Goal: Information Seeking & Learning: Learn about a topic

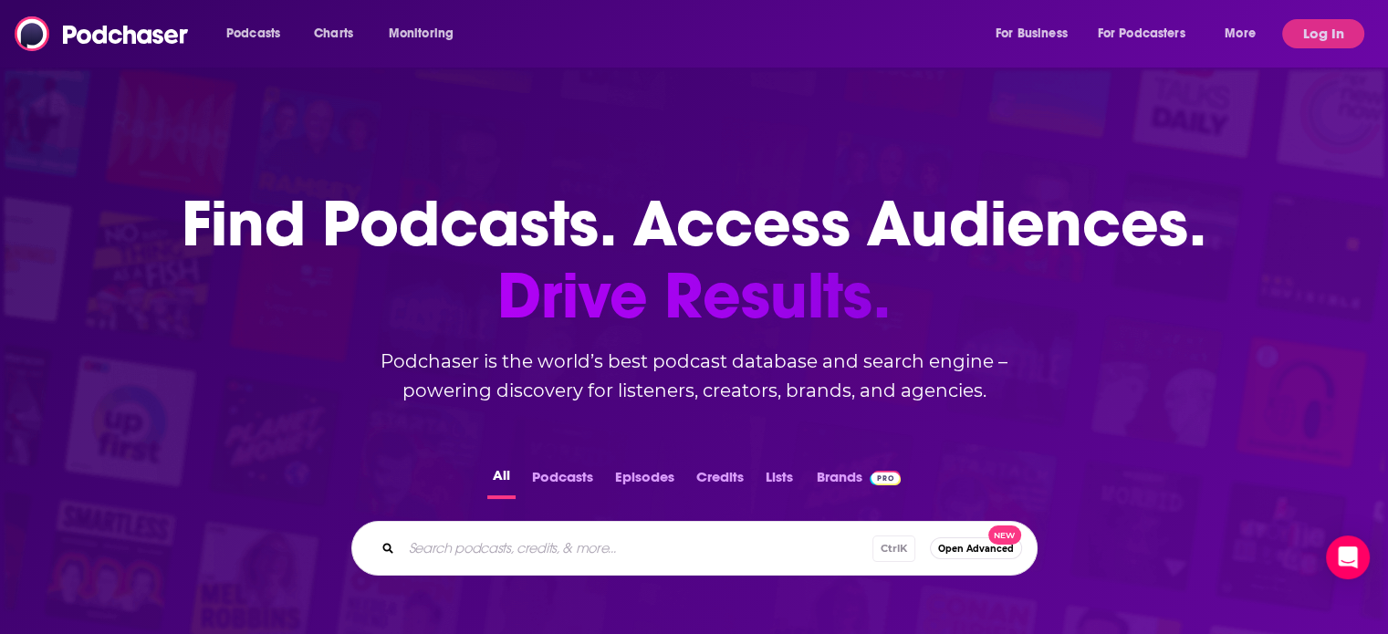
click at [252, 204] on h1 "Find Podcasts. Access Audiences. Drive Results." at bounding box center [694, 260] width 1025 height 144
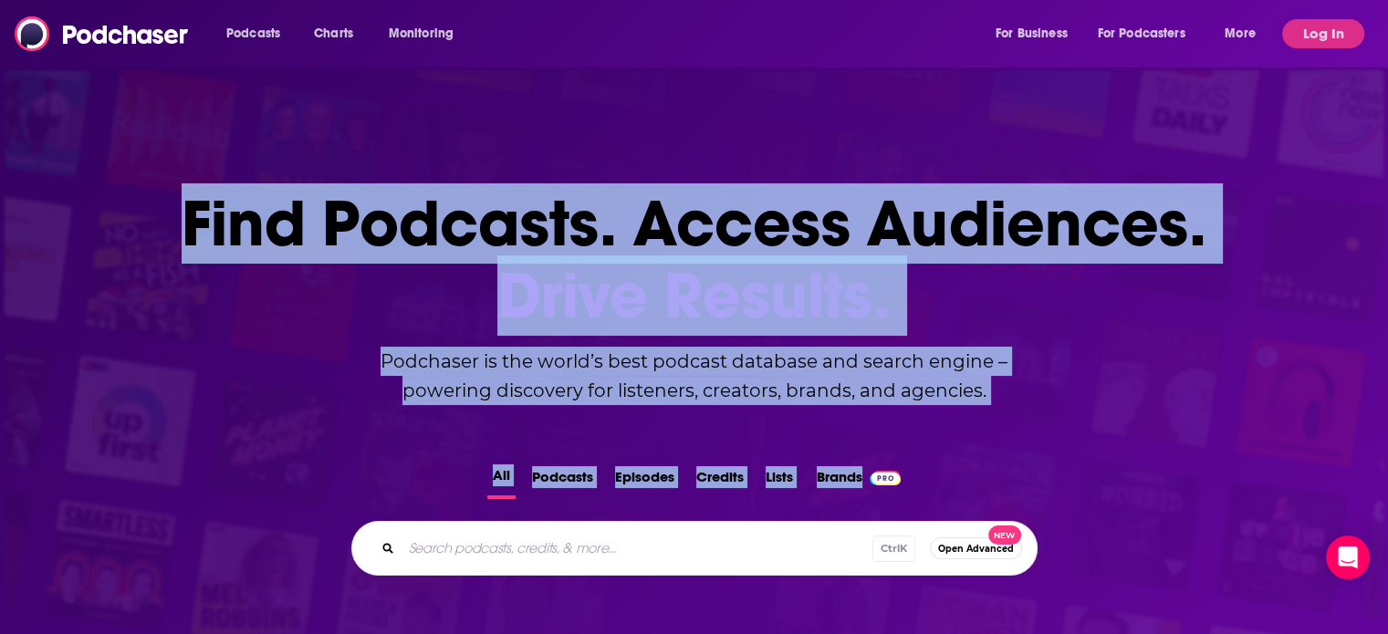
drag, startPoint x: 252, startPoint y: 204, endPoint x: 978, endPoint y: 424, distance: 758.8
click at [978, 427] on div "Find Podcasts. Access Audiences. Drive Results. Podchaser is the world’s best p…" at bounding box center [694, 520] width 1388 height 811
click at [978, 424] on div "Find Podcasts. Access Audiences. Drive Results. Podchaser is the world’s best p…" at bounding box center [694, 520] width 1388 height 811
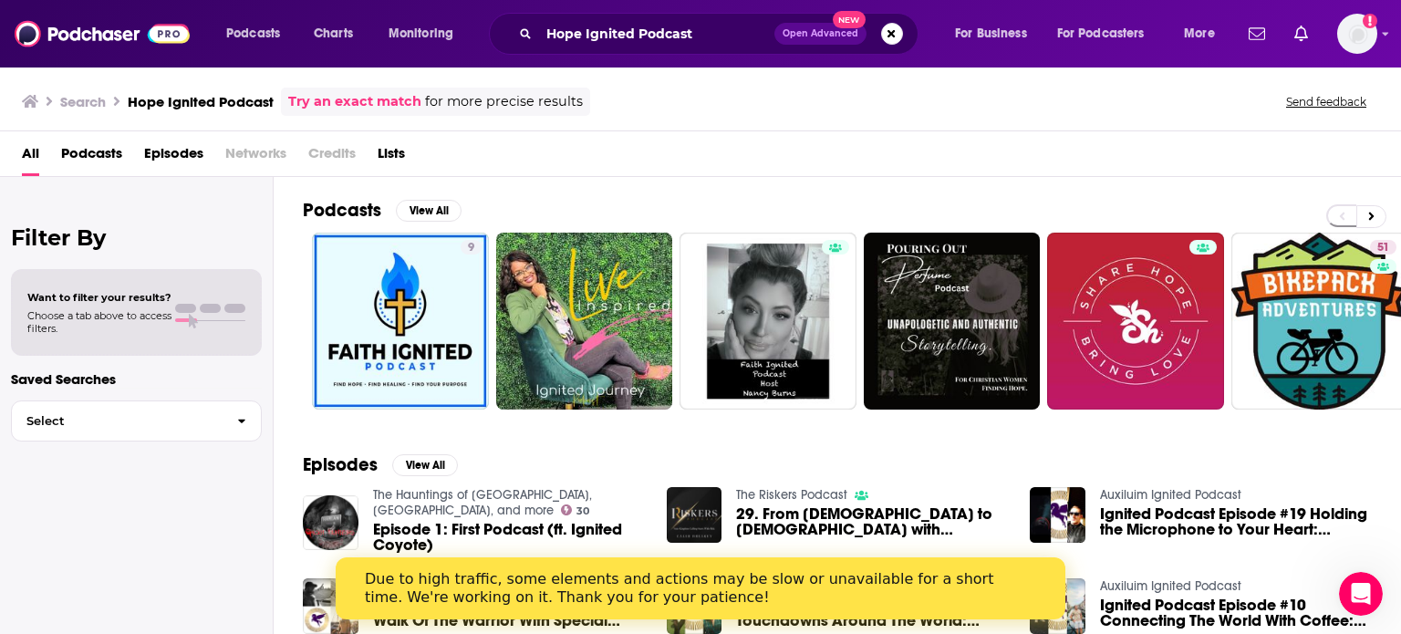
click at [382, 90] on div "Try an exact match for more precise results" at bounding box center [435, 102] width 309 height 28
click at [380, 93] on link "Try an exact match" at bounding box center [354, 101] width 133 height 21
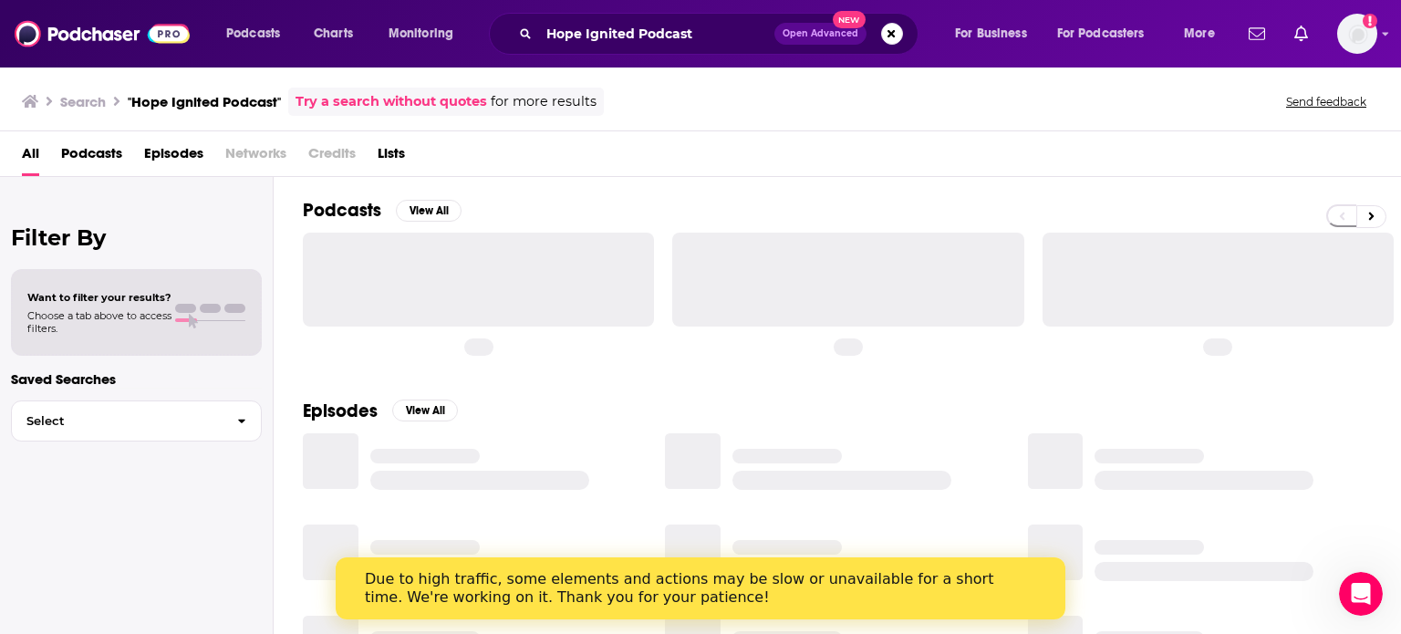
click at [379, 98] on link "Try a search without quotes" at bounding box center [392, 101] width 192 height 21
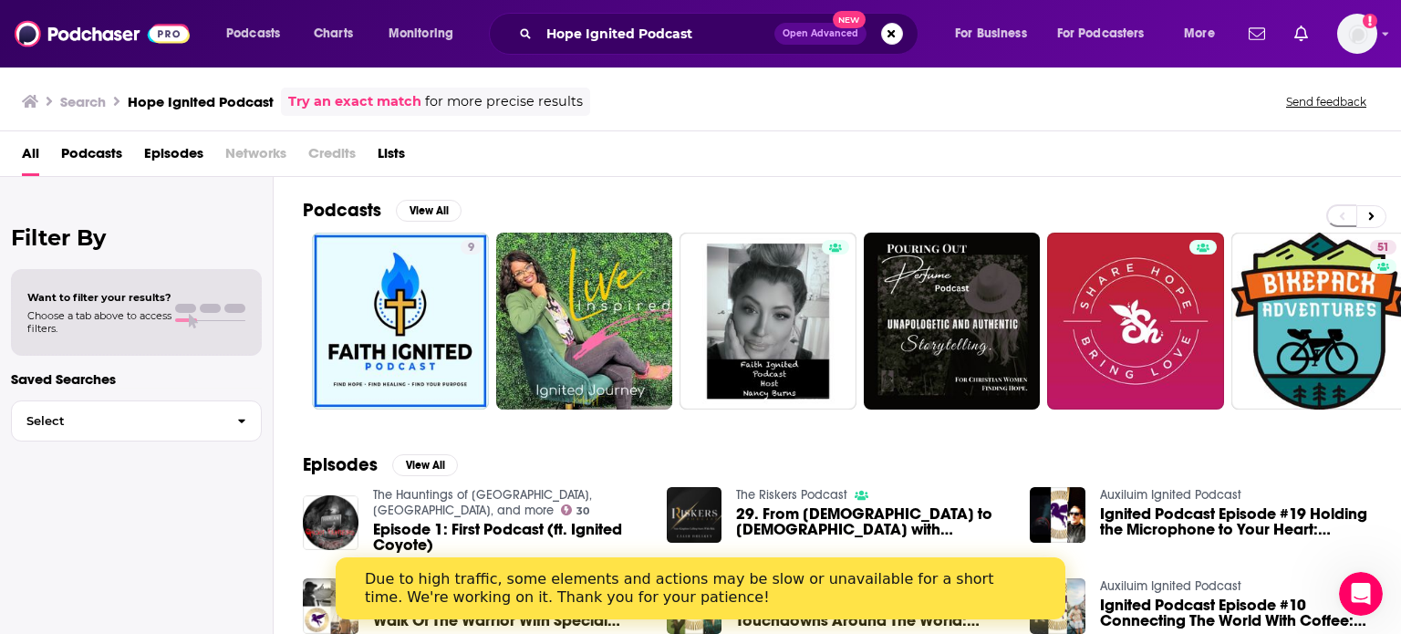
click at [379, 99] on link "Try an exact match" at bounding box center [354, 101] width 133 height 21
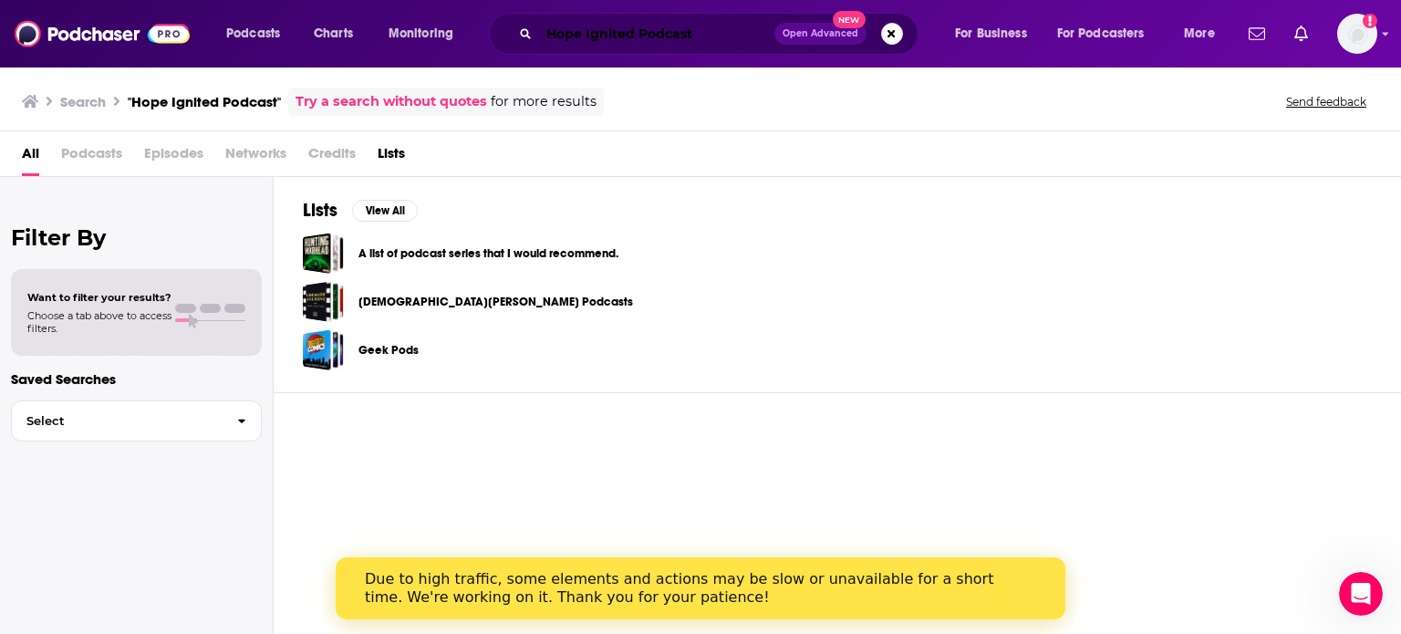
click at [652, 34] on input "Hope Ignited Podcast" at bounding box center [656, 33] width 235 height 29
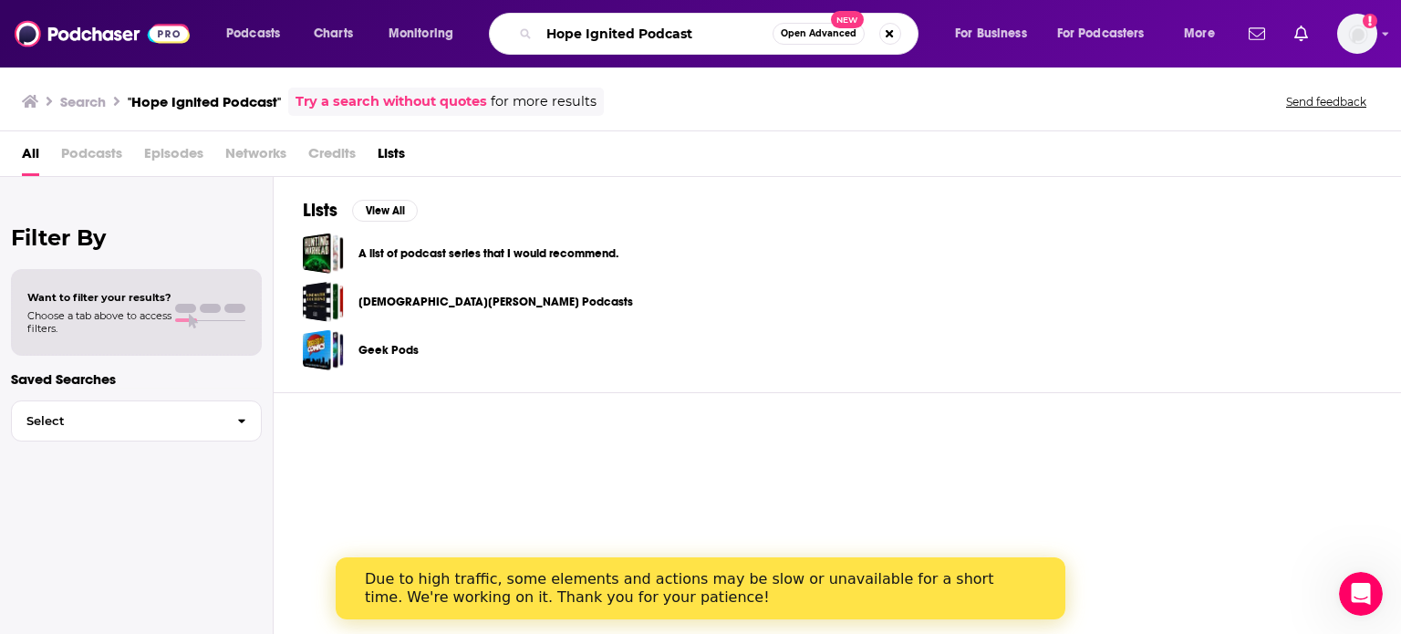
click at [652, 34] on input "Hope Ignited Podcast" at bounding box center [656, 33] width 234 height 29
type input ""Hope Ignited""
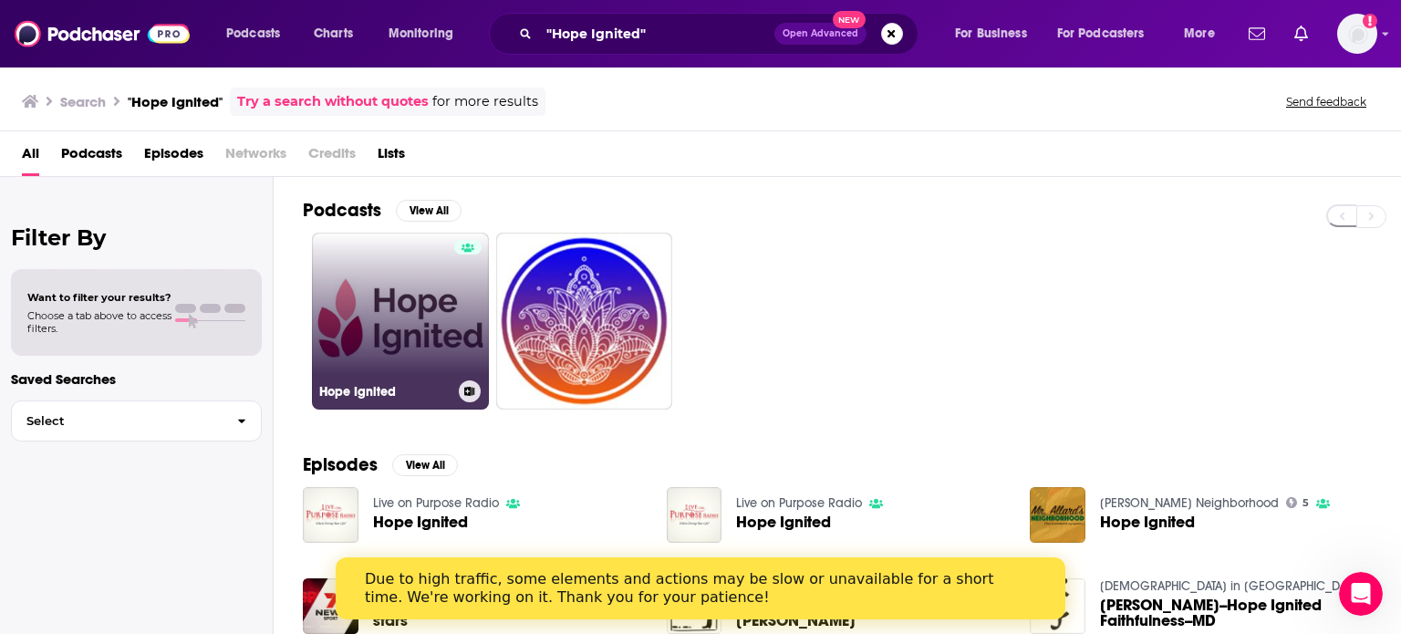
click at [425, 281] on link "Hope Ignited" at bounding box center [400, 321] width 177 height 177
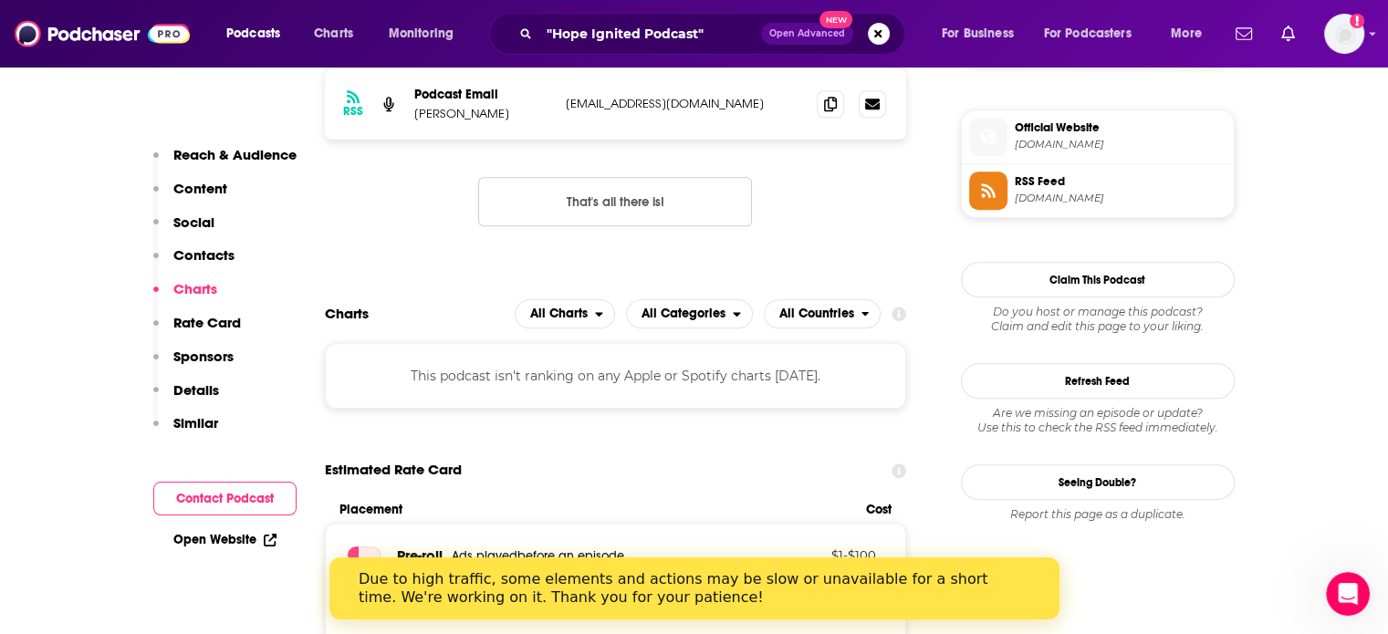
scroll to position [1369, 0]
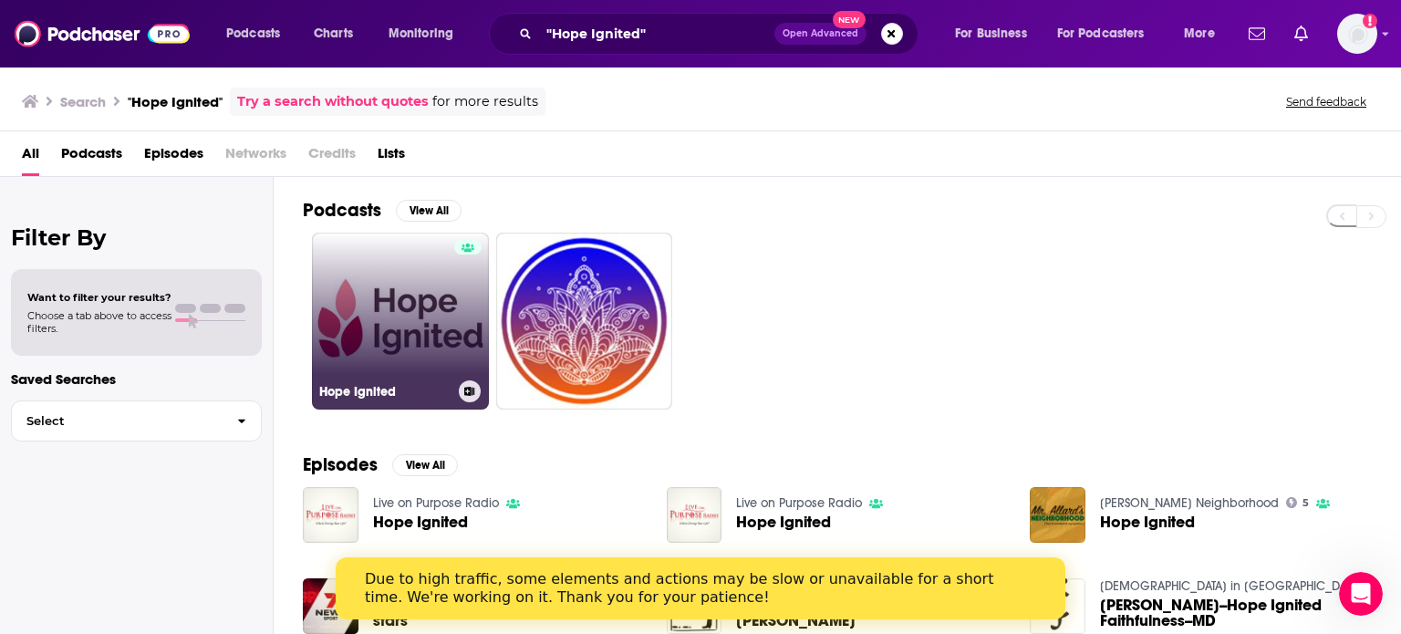
click at [415, 315] on link "Hope Ignited" at bounding box center [400, 321] width 177 height 177
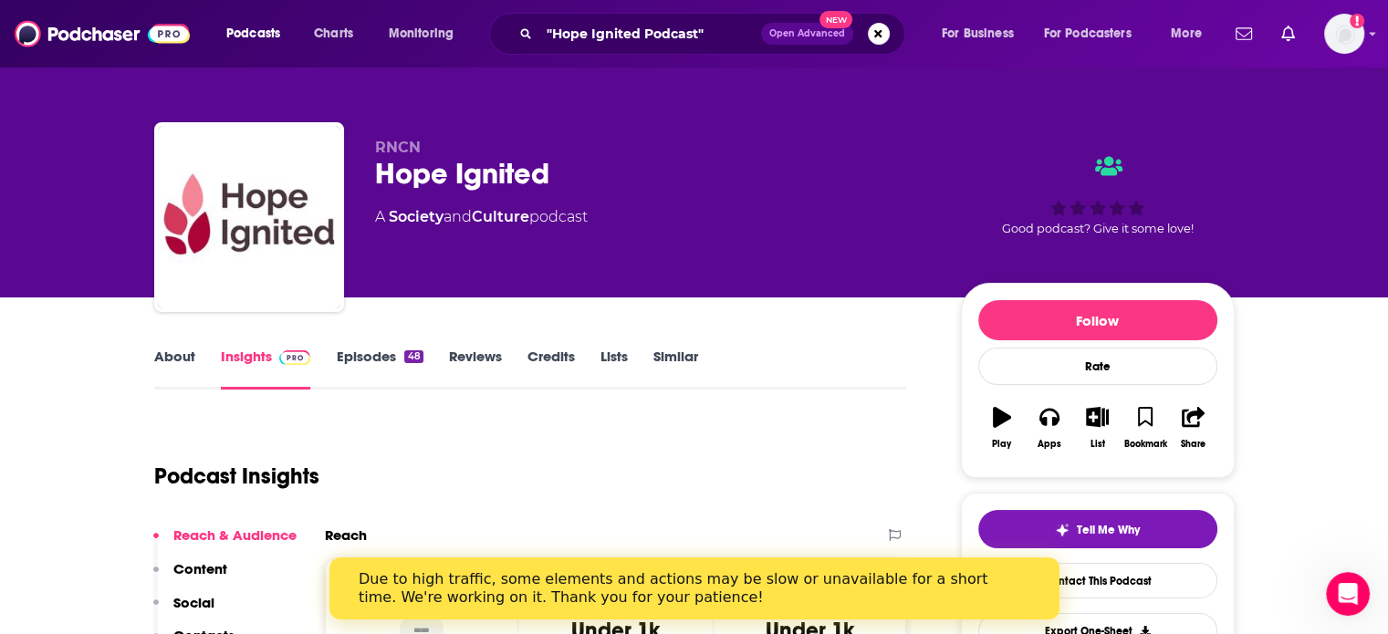
drag, startPoint x: 88, startPoint y: 364, endPoint x: 168, endPoint y: 354, distance: 80.0
click at [168, 354] on link "About" at bounding box center [174, 369] width 41 height 42
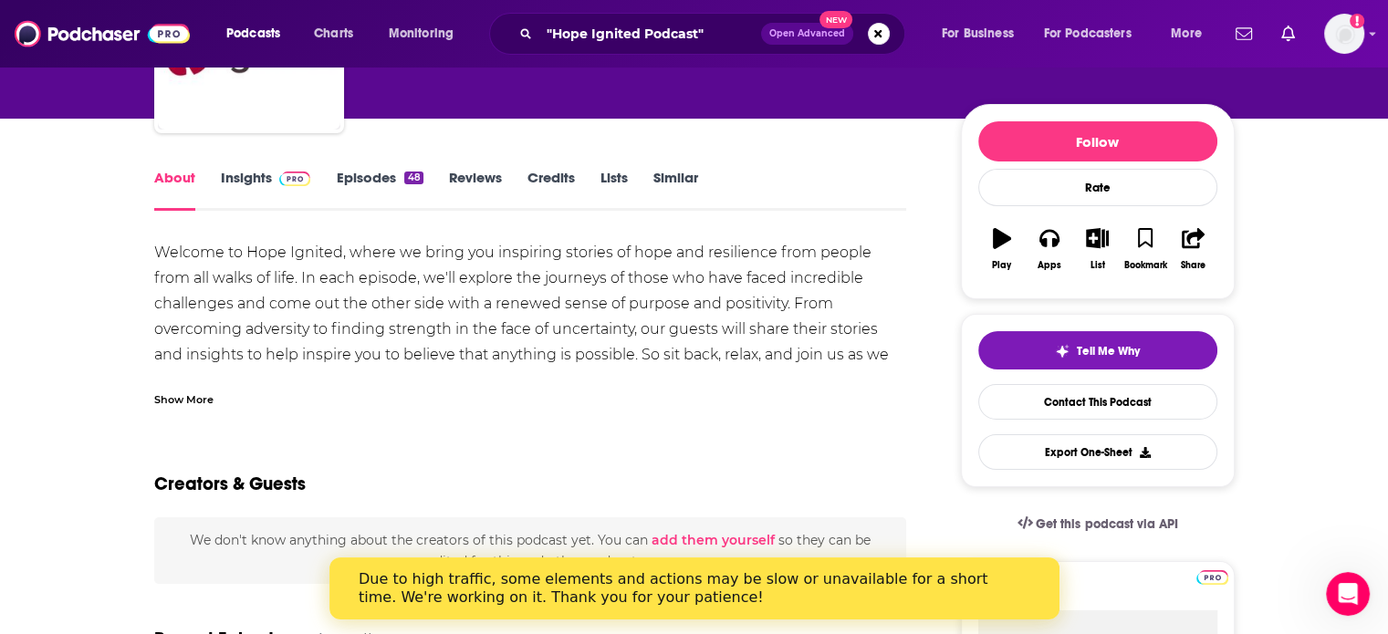
scroll to position [182, 0]
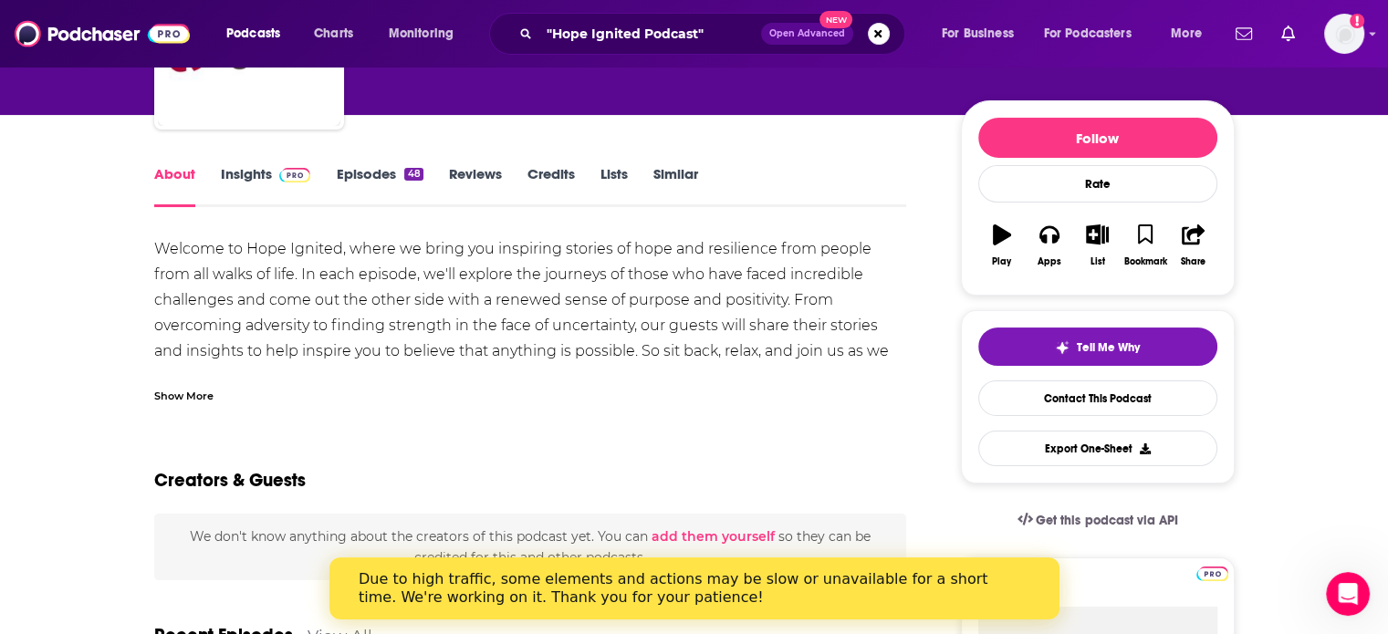
click at [204, 399] on div "Show More" at bounding box center [183, 394] width 59 height 17
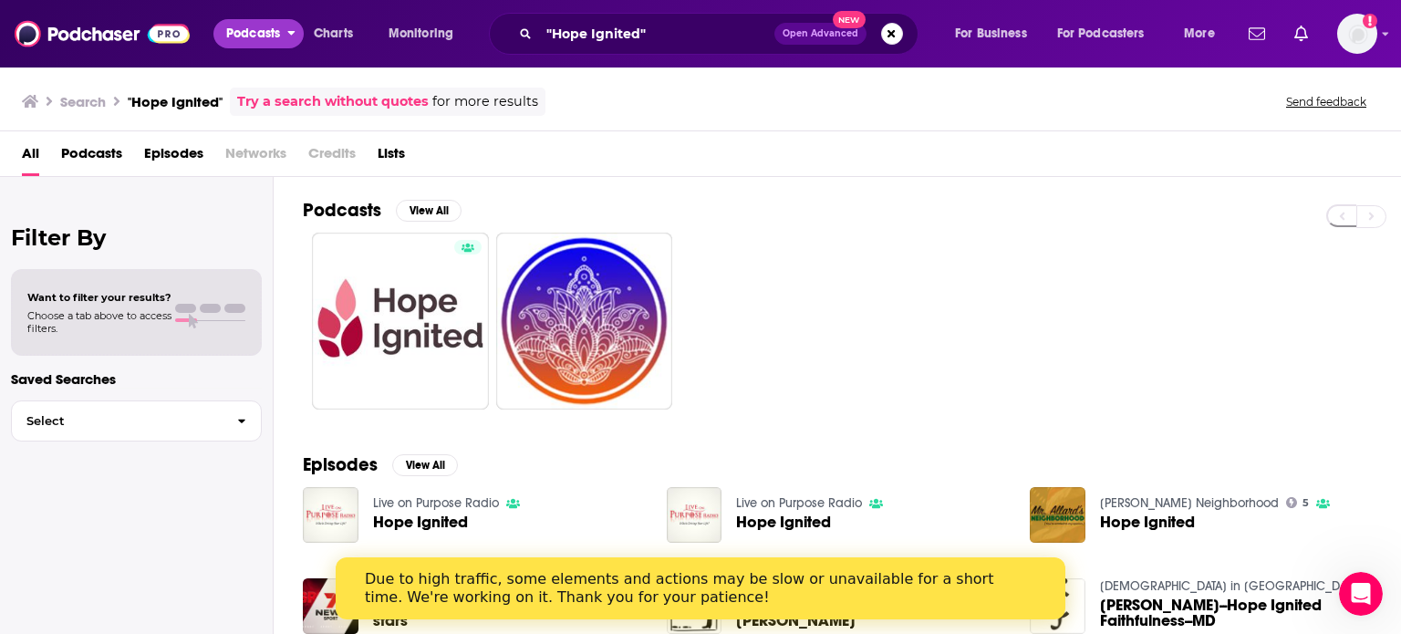
click at [280, 35] on span "Podcasts" at bounding box center [253, 34] width 54 height 26
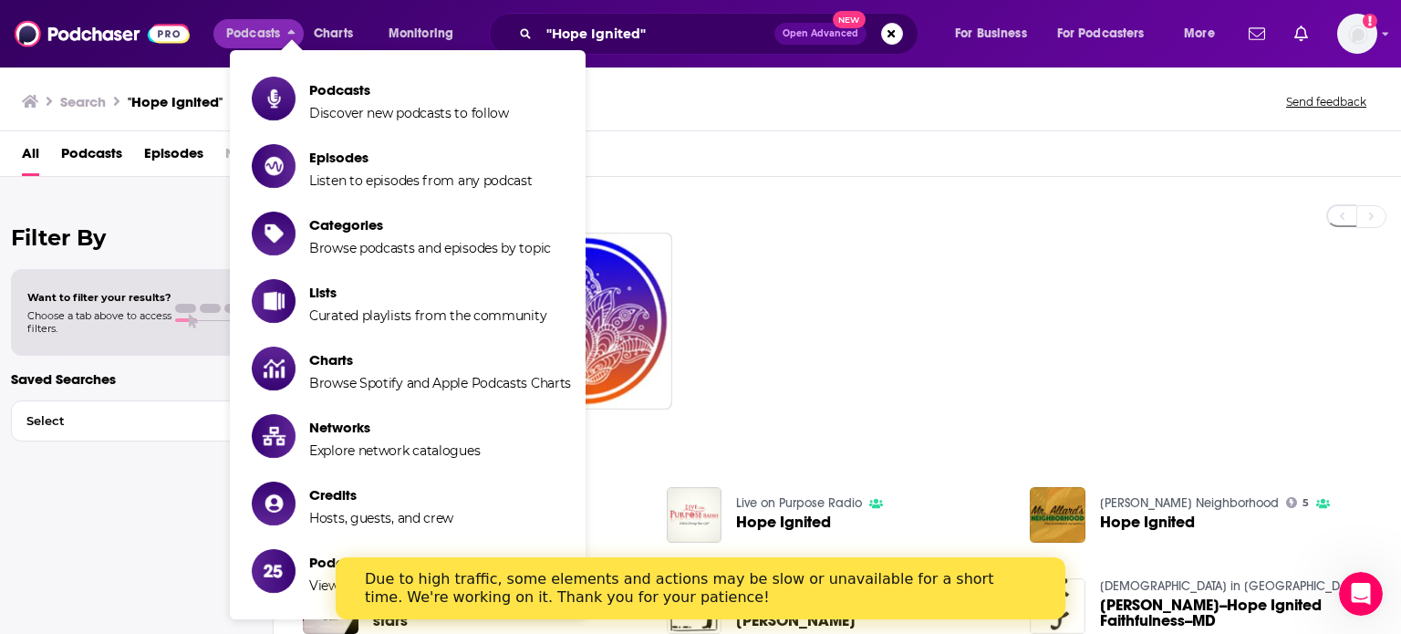
click at [279, 70] on li "Podcasts Discover new podcasts to follow" at bounding box center [408, 98] width 356 height 60
click at [276, 90] on icon "Show item sub-menu" at bounding box center [274, 98] width 24 height 18
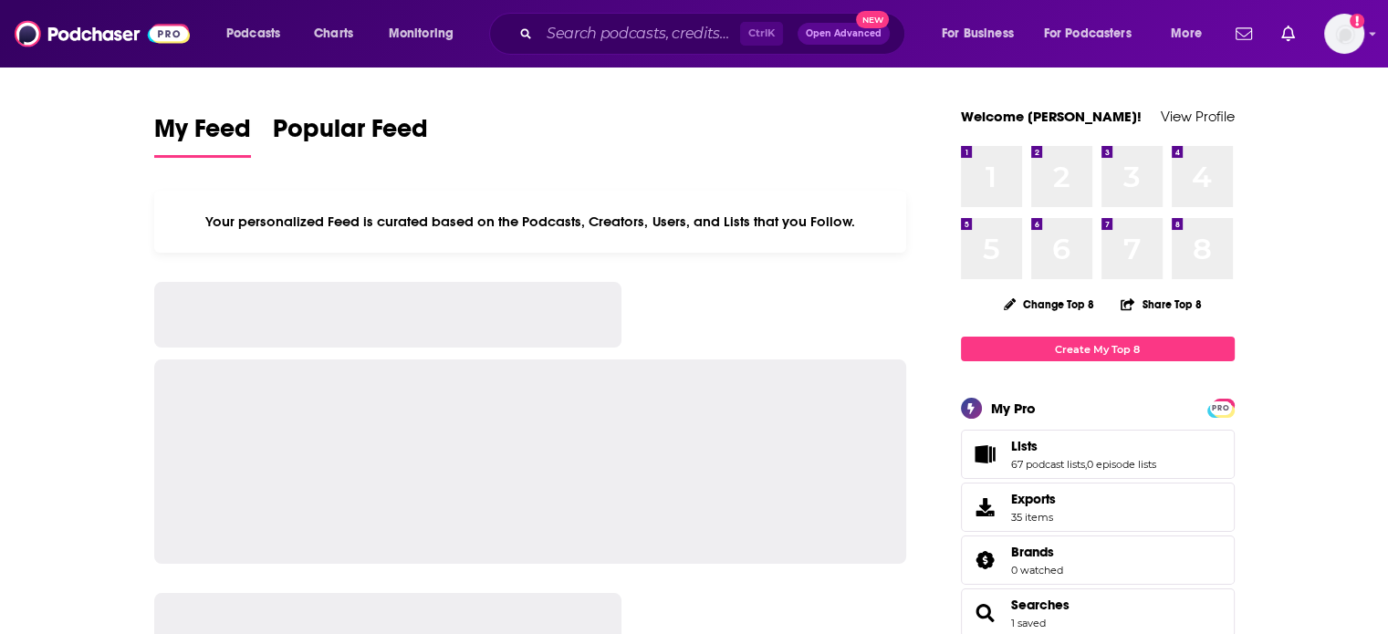
click at [627, 48] on div "Ctrl K Open Advanced New" at bounding box center [697, 34] width 416 height 42
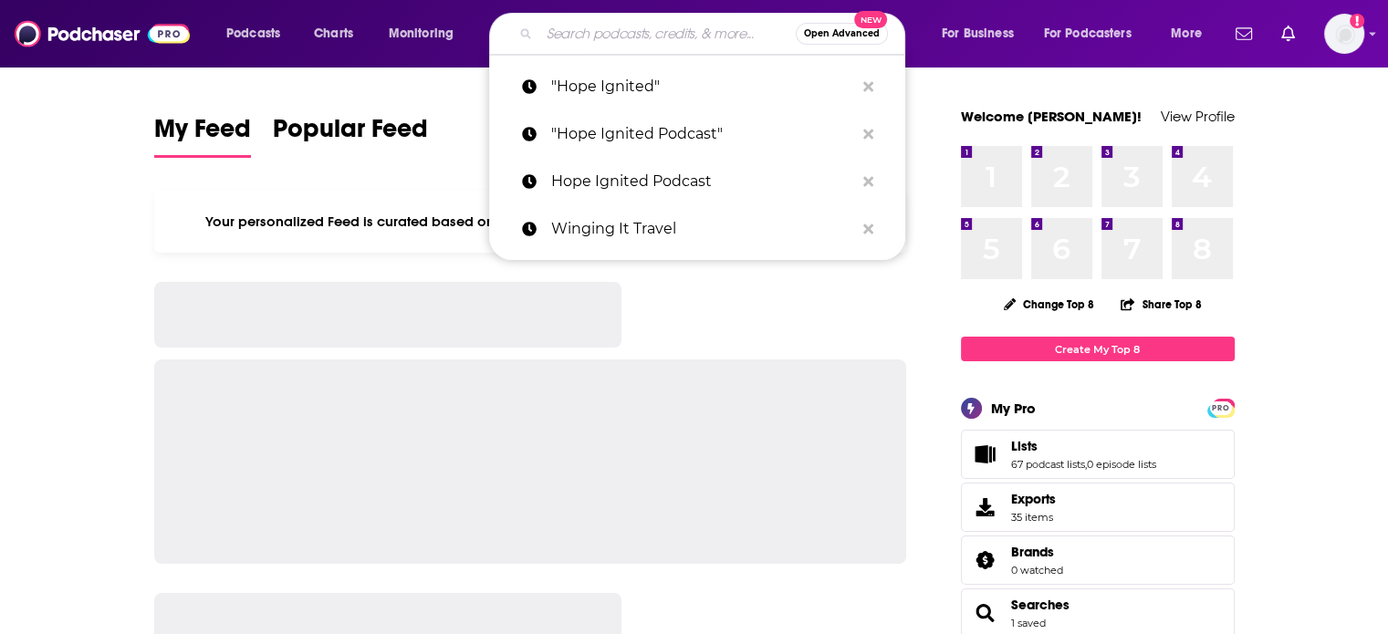
click at [617, 33] on input "Search podcasts, credits, & more..." at bounding box center [667, 33] width 256 height 29
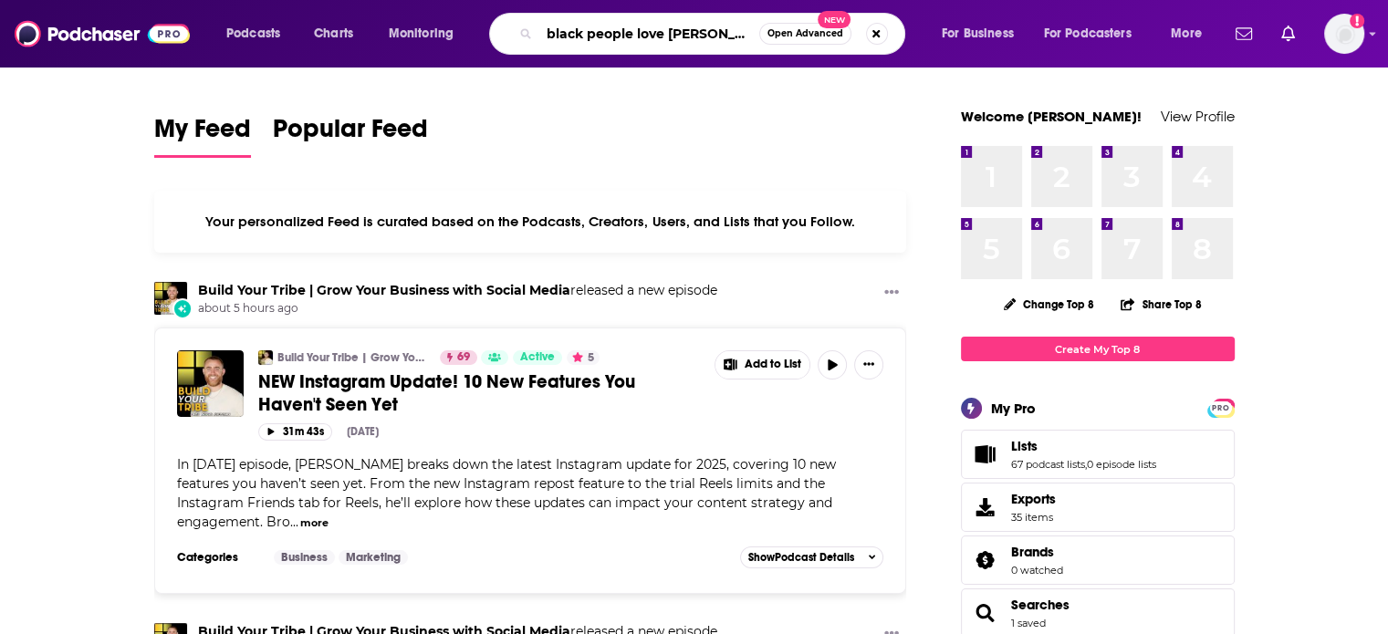
type input "black people love paramore"
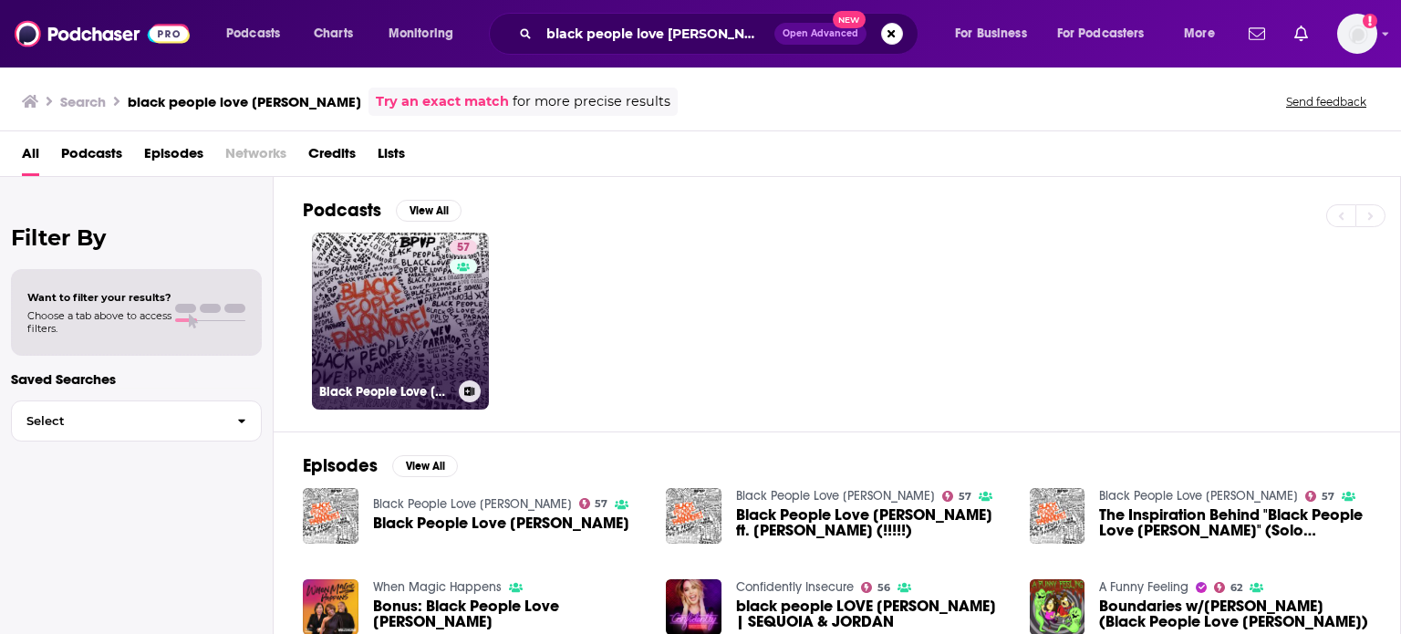
click at [459, 318] on div "57" at bounding box center [466, 310] width 32 height 141
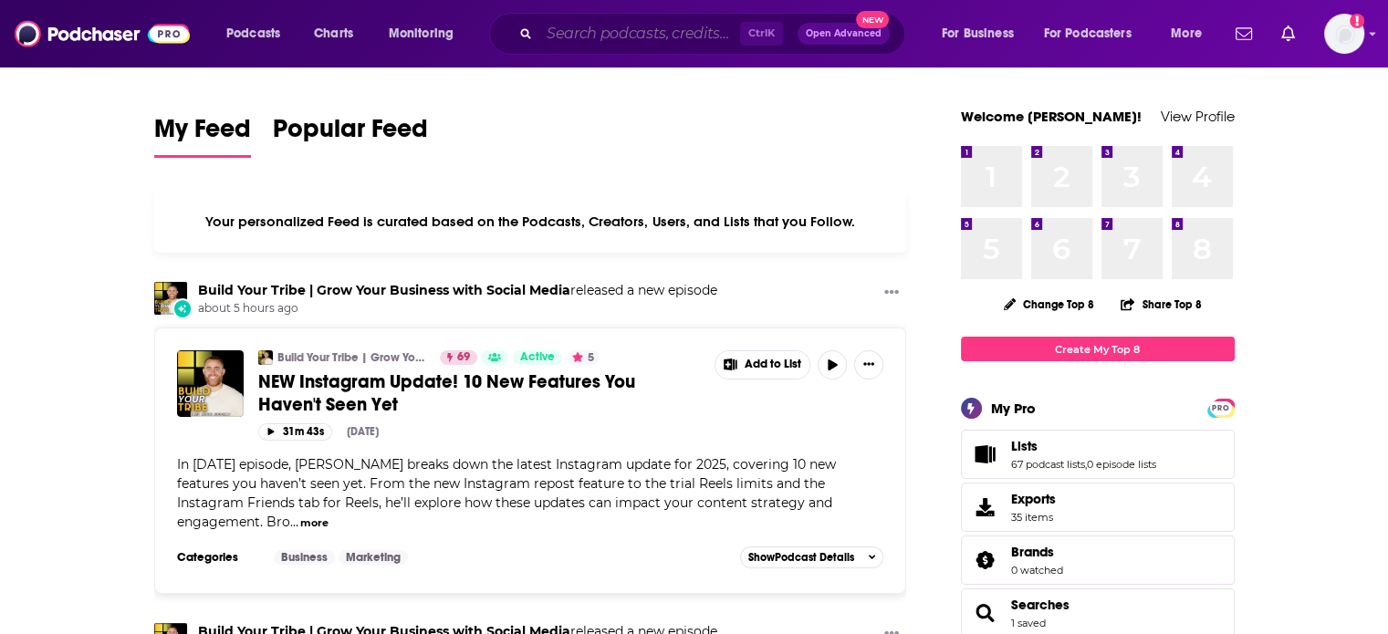
click at [674, 42] on input "Search podcasts, credits, & more..." at bounding box center [639, 33] width 201 height 29
